Goal: Task Accomplishment & Management: Use online tool/utility

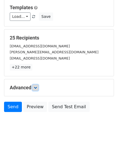
click at [37, 89] on icon at bounding box center [35, 87] width 3 height 3
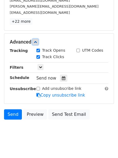
scroll to position [102, 0]
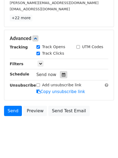
click at [64, 78] on div at bounding box center [63, 74] width 7 height 7
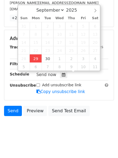
type input "2025-09-29 12:42"
type input "42"
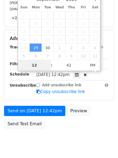
scroll to position [97, 0]
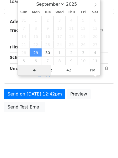
type input "4"
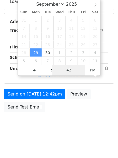
type input "2025-09-29 16:42"
type input "04"
type input "1"
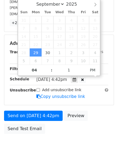
type input "2025-09-29 16:01"
click at [30, 109] on form "Variables Copy/paste... {{Column A}} {{Column B}} {{Column C}} {{Column D}} {{C…" at bounding box center [59, 35] width 110 height 204
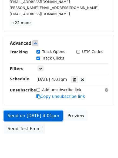
click at [31, 114] on link "Send on Sep 29 at 4:01pm" at bounding box center [33, 116] width 59 height 10
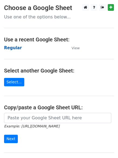
click at [7, 46] on strong "Regular" at bounding box center [13, 47] width 18 height 5
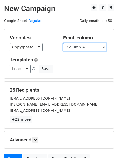
click at [82, 48] on select "Column A Column B Column C Column D Column E Column F" at bounding box center [84, 47] width 43 height 8
select select "Column B"
click at [63, 43] on select "Column A Column B Column C Column D Column E Column F" at bounding box center [84, 47] width 43 height 8
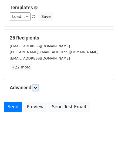
click at [36, 88] on icon at bounding box center [35, 87] width 3 height 3
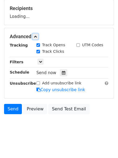
scroll to position [83, 0]
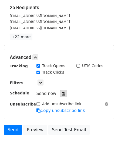
click at [62, 92] on icon at bounding box center [64, 94] width 4 height 4
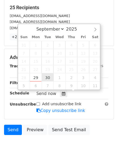
type input "2025-09-30 12:00"
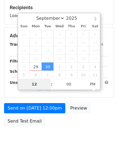
type input "5"
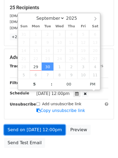
type input "2025-09-30 17:00"
click at [36, 126] on link "Send on Sep 30 at 12:00pm" at bounding box center [34, 130] width 61 height 10
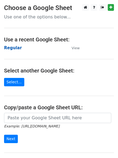
click at [14, 48] on strong "Regular" at bounding box center [13, 47] width 18 height 5
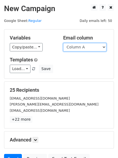
click at [88, 50] on select "Column A Column B Column C Column D Column E Column F" at bounding box center [84, 47] width 43 height 8
select select "Column C"
click at [63, 43] on select "Column A Column B Column C Column D Column E Column F" at bounding box center [84, 47] width 43 height 8
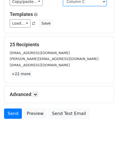
scroll to position [52, 0]
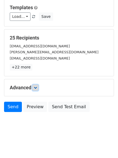
click at [38, 89] on link at bounding box center [35, 88] width 6 height 6
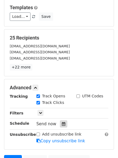
click at [62, 121] on div at bounding box center [63, 124] width 7 height 7
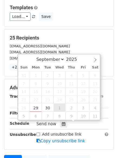
type input "2025-10-01 12:00"
select select "9"
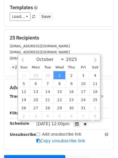
scroll to position [0, 0]
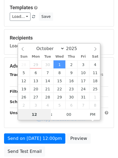
type input "6"
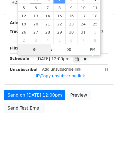
scroll to position [118, 0]
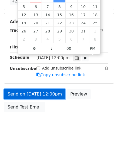
type input "2025-10-01 18:00"
click at [28, 96] on link "Send on Oct 1 at 12:00pm" at bounding box center [34, 94] width 61 height 10
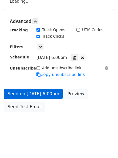
scroll to position [97, 0]
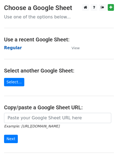
click at [5, 49] on strong "Regular" at bounding box center [13, 47] width 18 height 5
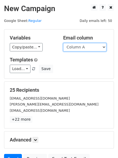
drag, startPoint x: 0, startPoint y: 0, endPoint x: 79, endPoint y: 48, distance: 93.0
click at [79, 48] on select "Column A Column B Column C Column D Column E Column F" at bounding box center [84, 47] width 43 height 8
select select "Column D"
click at [63, 43] on select "Column A Column B Column C Column D Column E Column F" at bounding box center [84, 47] width 43 height 8
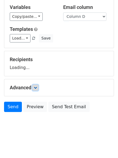
click at [38, 87] on link at bounding box center [35, 88] width 6 height 6
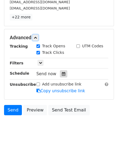
scroll to position [103, 0]
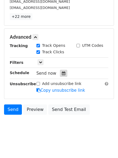
click at [64, 75] on div at bounding box center [63, 73] width 7 height 7
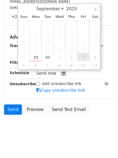
type input "2025-10-03 12:00"
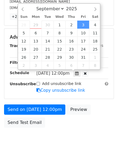
select select "9"
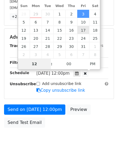
type input "8"
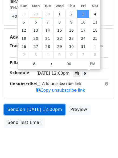
type input "2025-10-03 20:00"
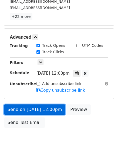
click at [28, 110] on link "Send on Oct 3 at 12:00pm" at bounding box center [34, 110] width 61 height 10
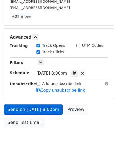
scroll to position [97, 0]
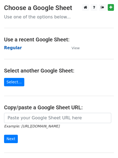
click at [10, 48] on strong "Regular" at bounding box center [13, 47] width 18 height 5
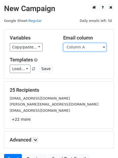
click at [87, 50] on select "Column A Column B Column C Column D Column E Column F" at bounding box center [84, 47] width 43 height 8
select select "Column F"
click at [63, 43] on select "Column A Column B Column C Column D Column E Column F" at bounding box center [84, 47] width 43 height 8
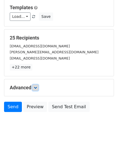
click at [37, 88] on icon at bounding box center [35, 87] width 3 height 3
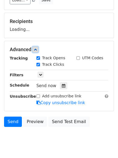
scroll to position [84, 0]
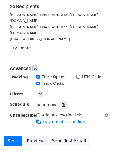
click at [66, 101] on div "Send now" at bounding box center [69, 104] width 64 height 7
click at [62, 103] on icon at bounding box center [64, 105] width 4 height 4
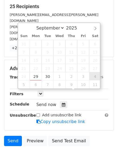
type input "[DATE] 12:00"
select select "9"
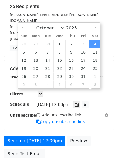
scroll to position [0, 0]
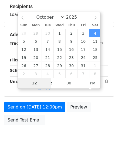
type input "9"
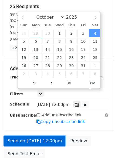
type input "[DATE] 21:00"
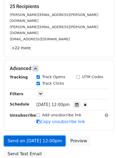
click at [45, 136] on link "Send on [DATE] 12:00pm" at bounding box center [34, 141] width 61 height 10
